Goal: Find specific fact: Find specific fact

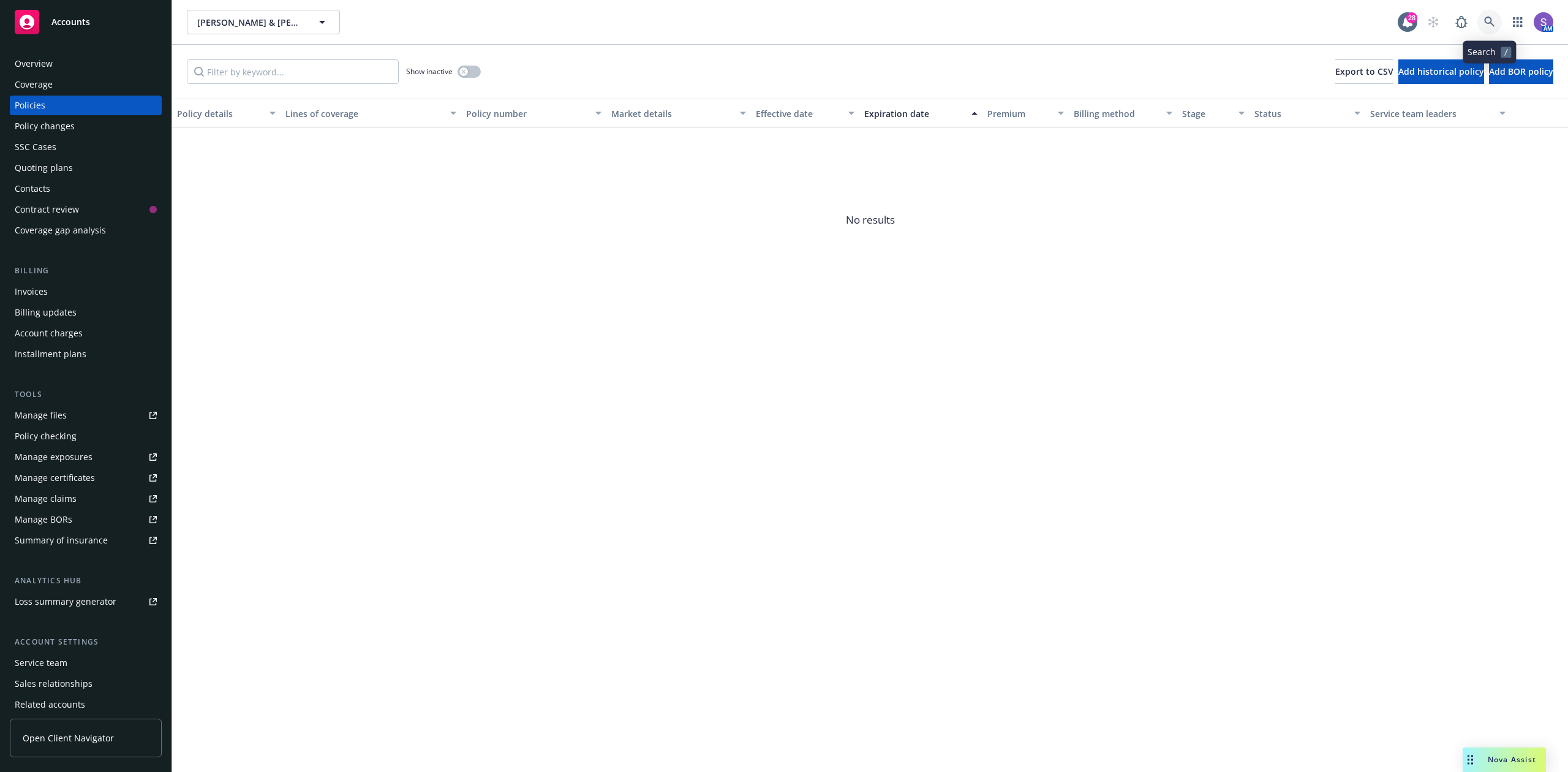
click at [1490, 25] on icon at bounding box center [1490, 22] width 11 height 11
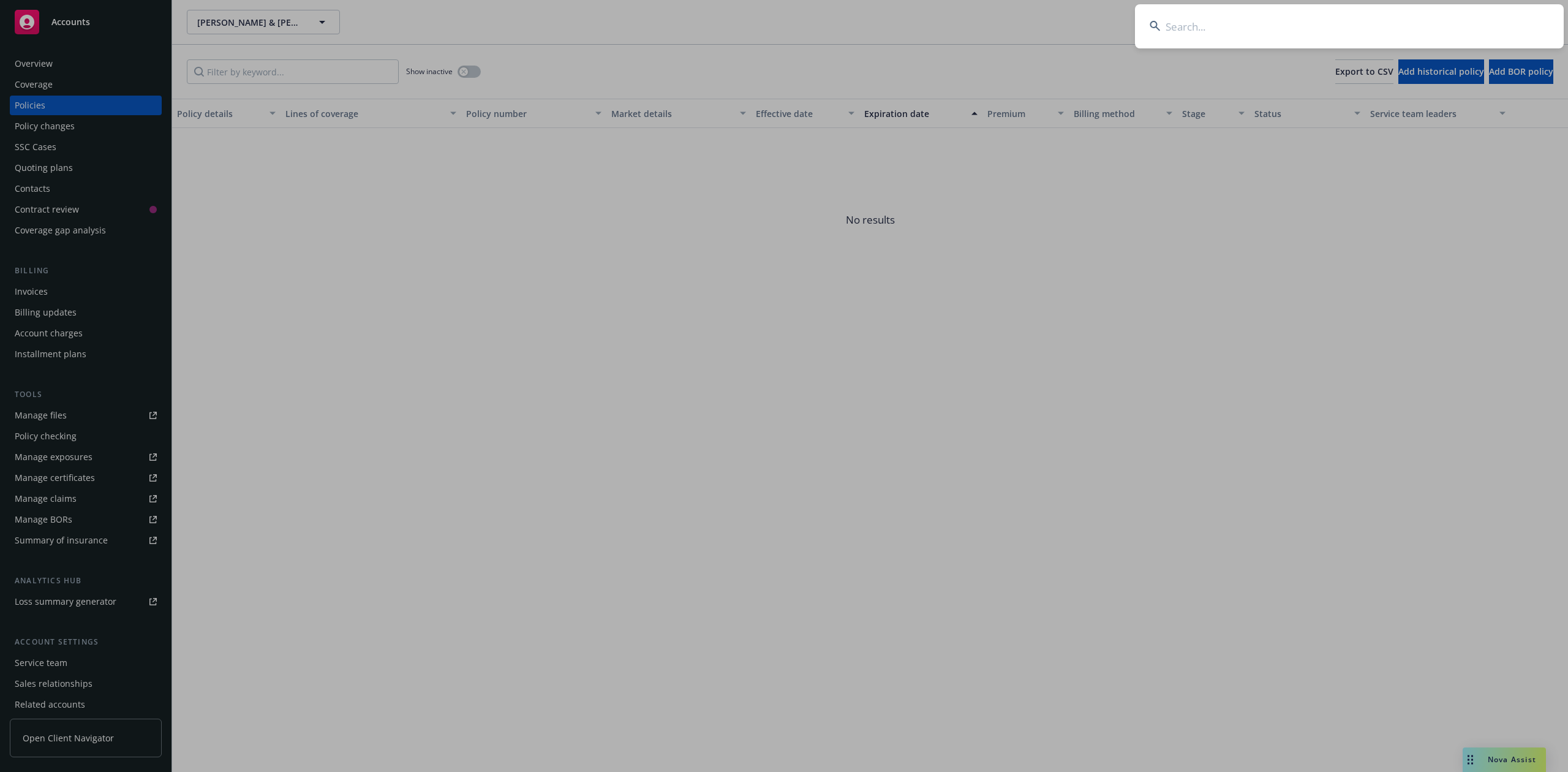
click at [1304, 28] on input at bounding box center [1349, 26] width 429 height 44
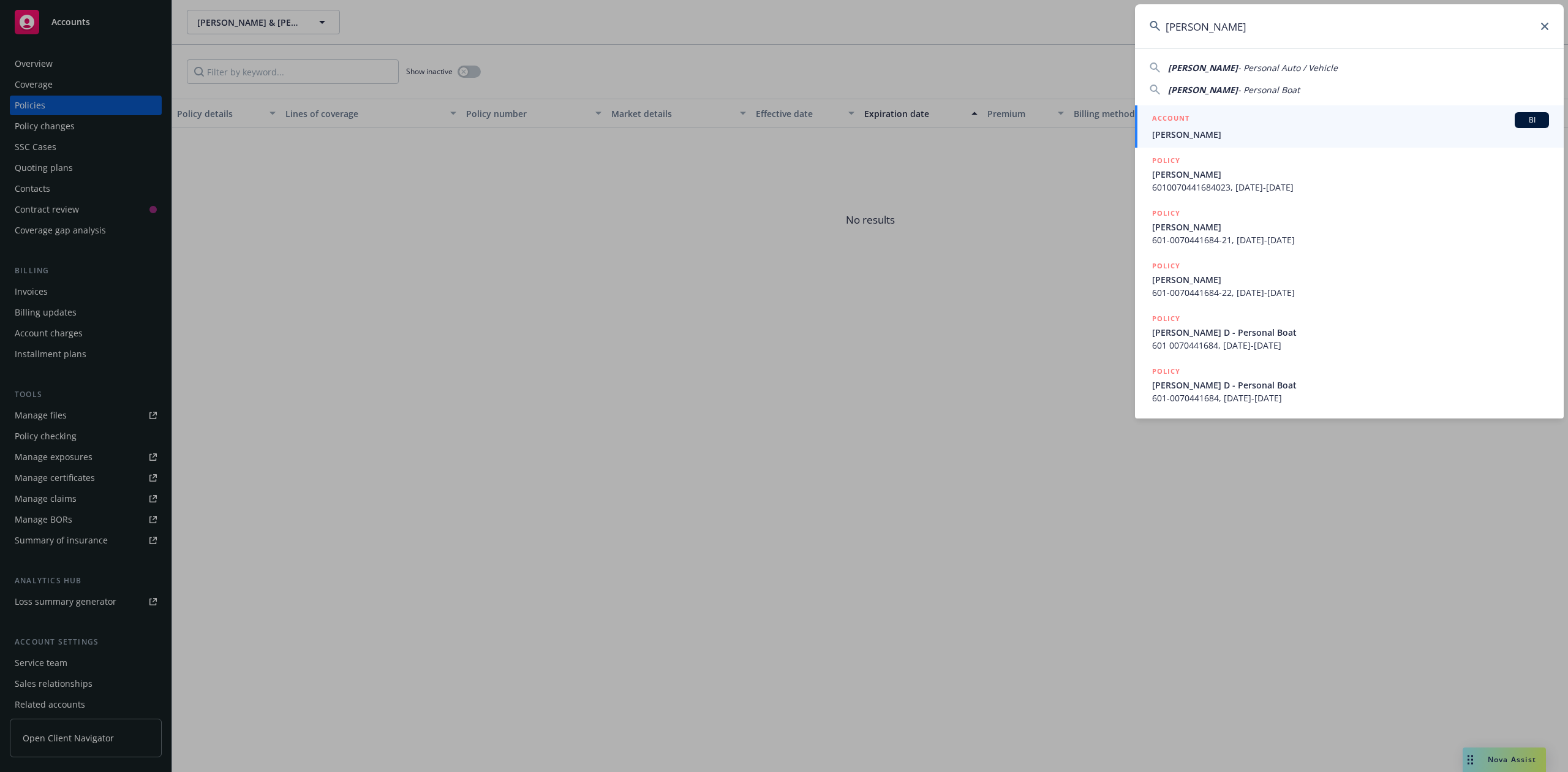
type input "[PERSON_NAME]"
click at [1217, 125] on div "ACCOUNT BI" at bounding box center [1351, 119] width 397 height 16
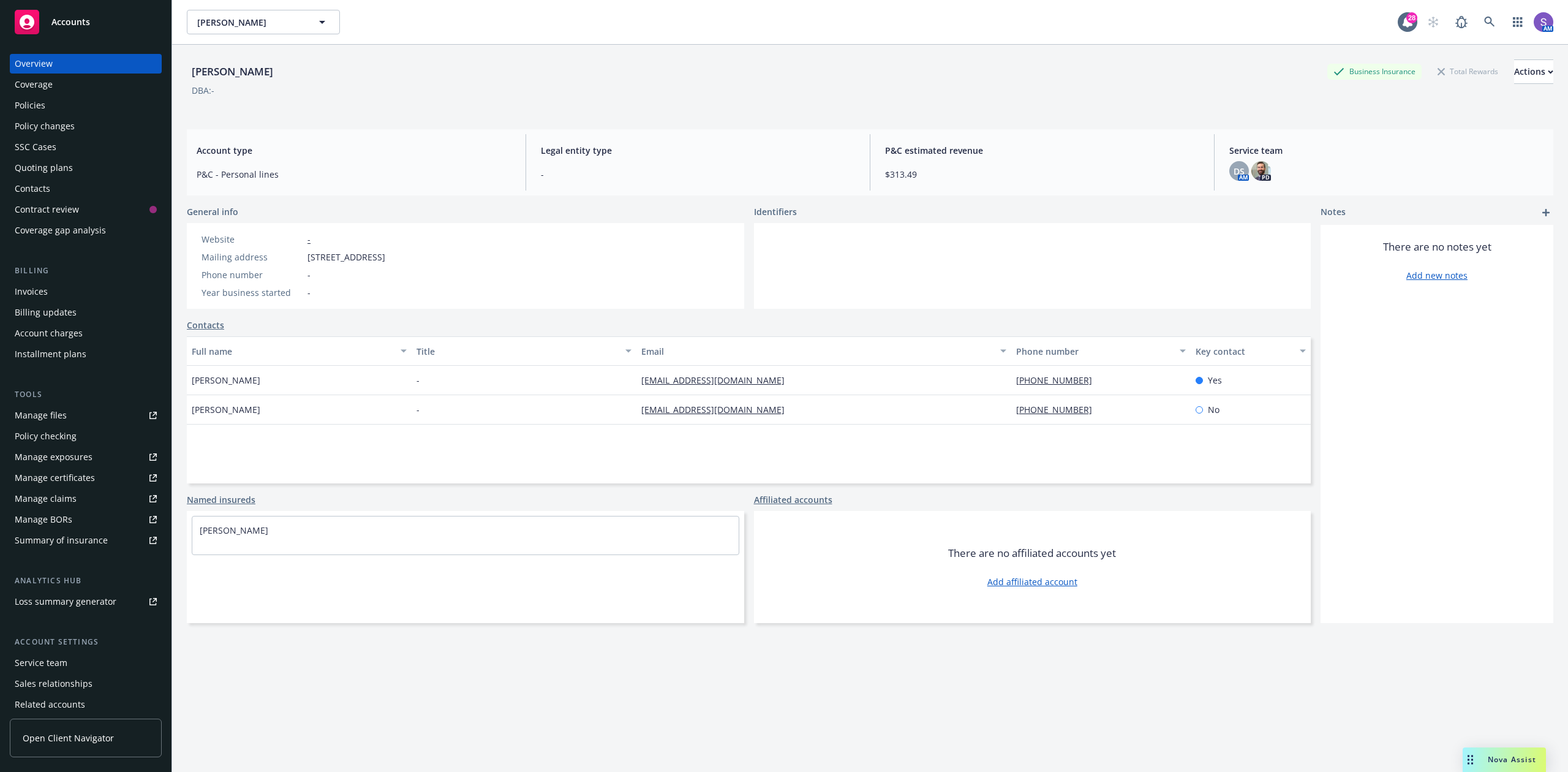
click at [385, 256] on span "[STREET_ADDRESS]" at bounding box center [346, 257] width 78 height 13
copy span "92706"
